Goal: Navigation & Orientation: Find specific page/section

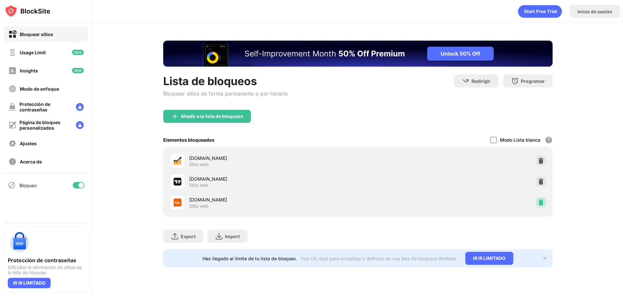
click at [542, 201] on img at bounding box center [541, 202] width 6 height 6
